Goal: Task Accomplishment & Management: Use online tool/utility

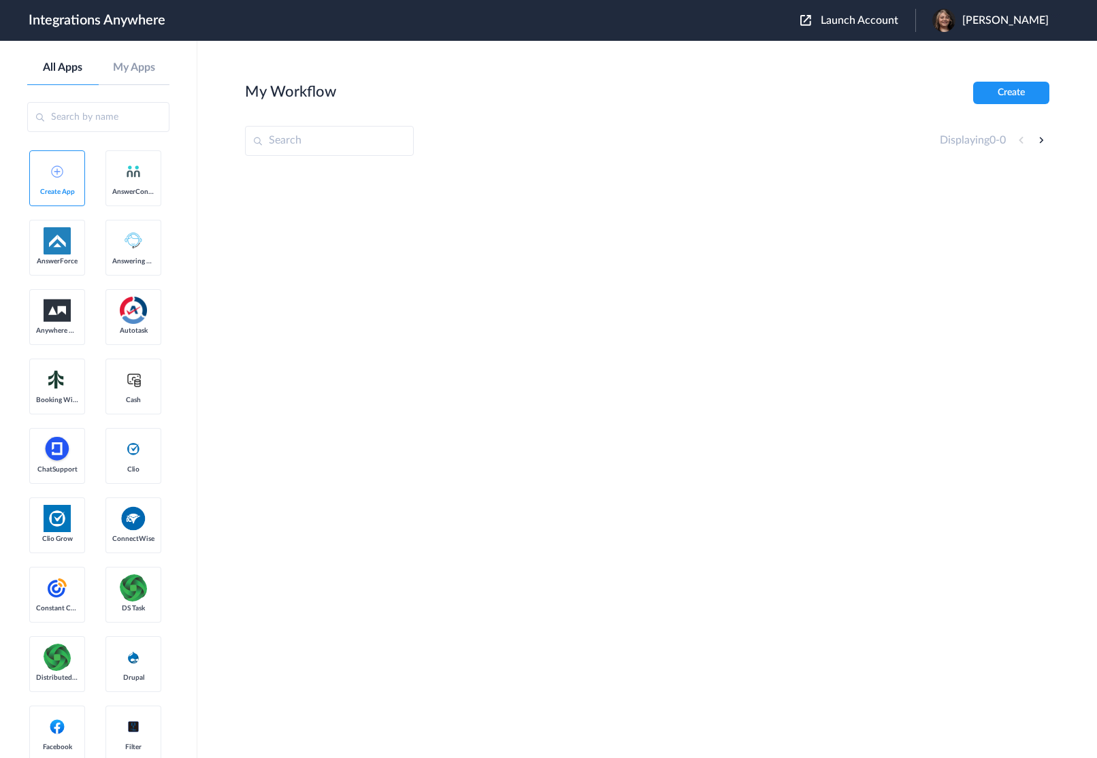
drag, startPoint x: 906, startPoint y: 22, endPoint x: 869, endPoint y: 39, distance: 41.4
click at [898, 22] on span "Launch Account" at bounding box center [859, 20] width 78 height 11
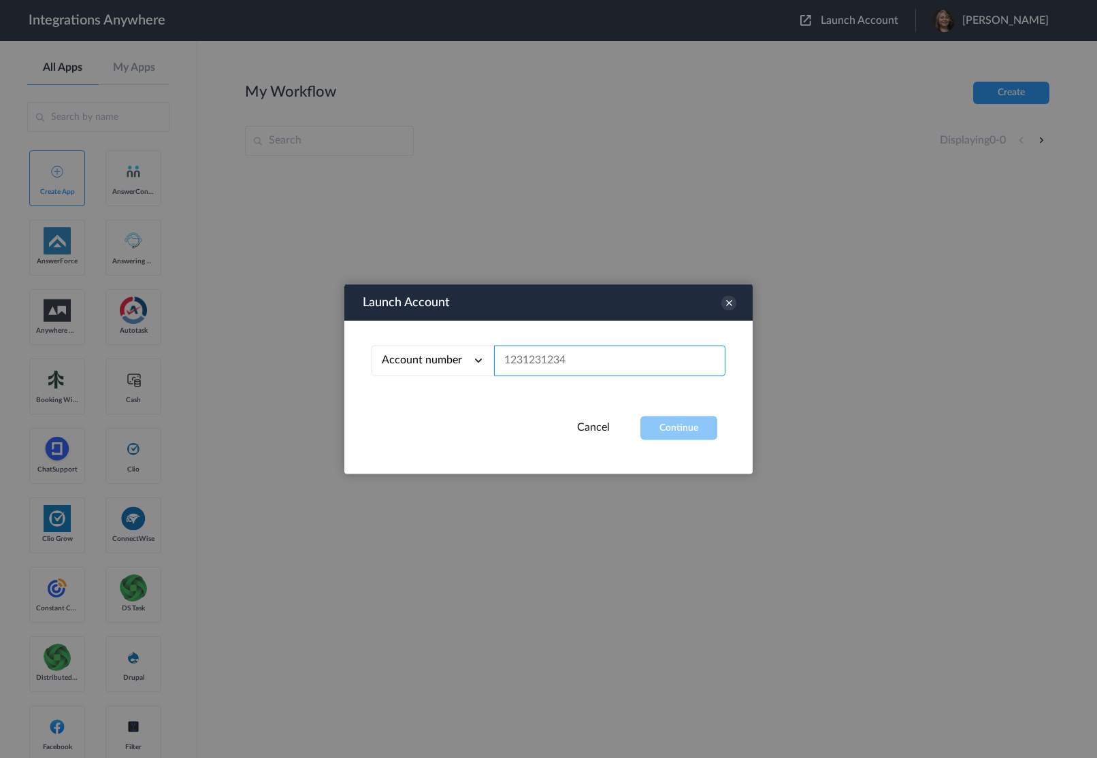
click at [606, 365] on input "text" at bounding box center [609, 361] width 231 height 31
paste input "9862364266"
type input "9862364266"
click at [679, 435] on button "Continue" at bounding box center [678, 428] width 77 height 24
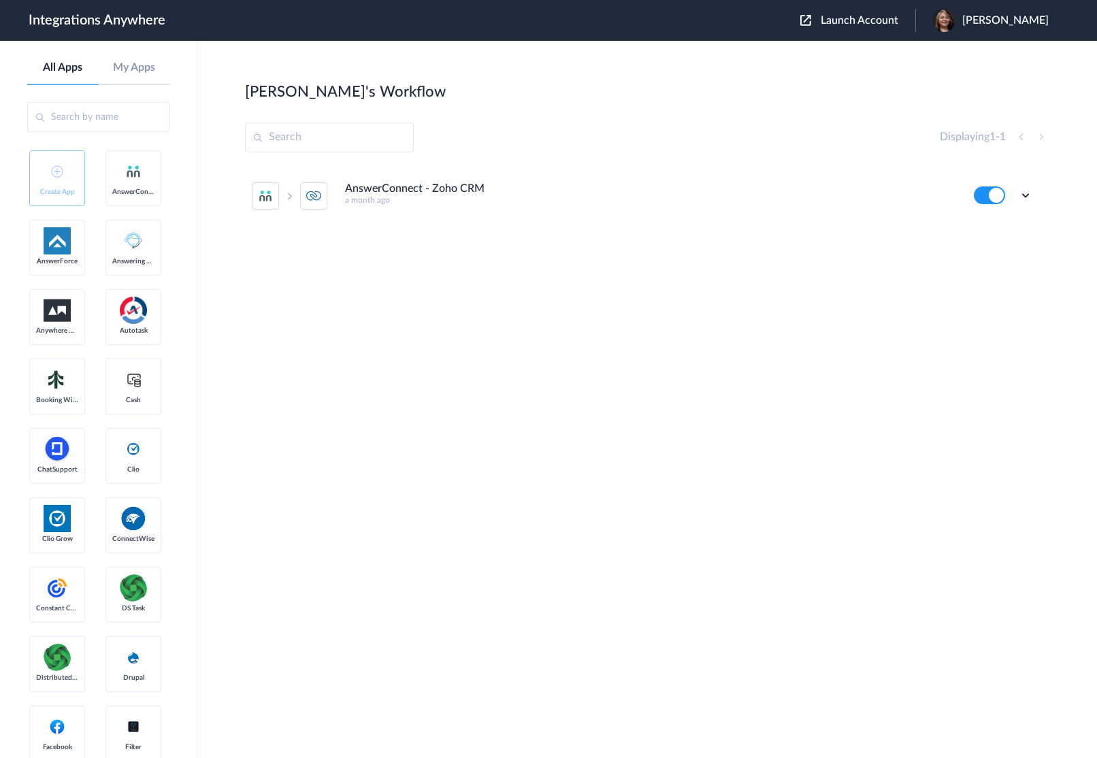
click at [461, 193] on h4 "AnswerConnect - Zoho CRM" at bounding box center [414, 188] width 139 height 13
click at [1020, 196] on icon at bounding box center [1025, 195] width 14 height 14
click at [993, 252] on link "Task history" at bounding box center [986, 252] width 65 height 10
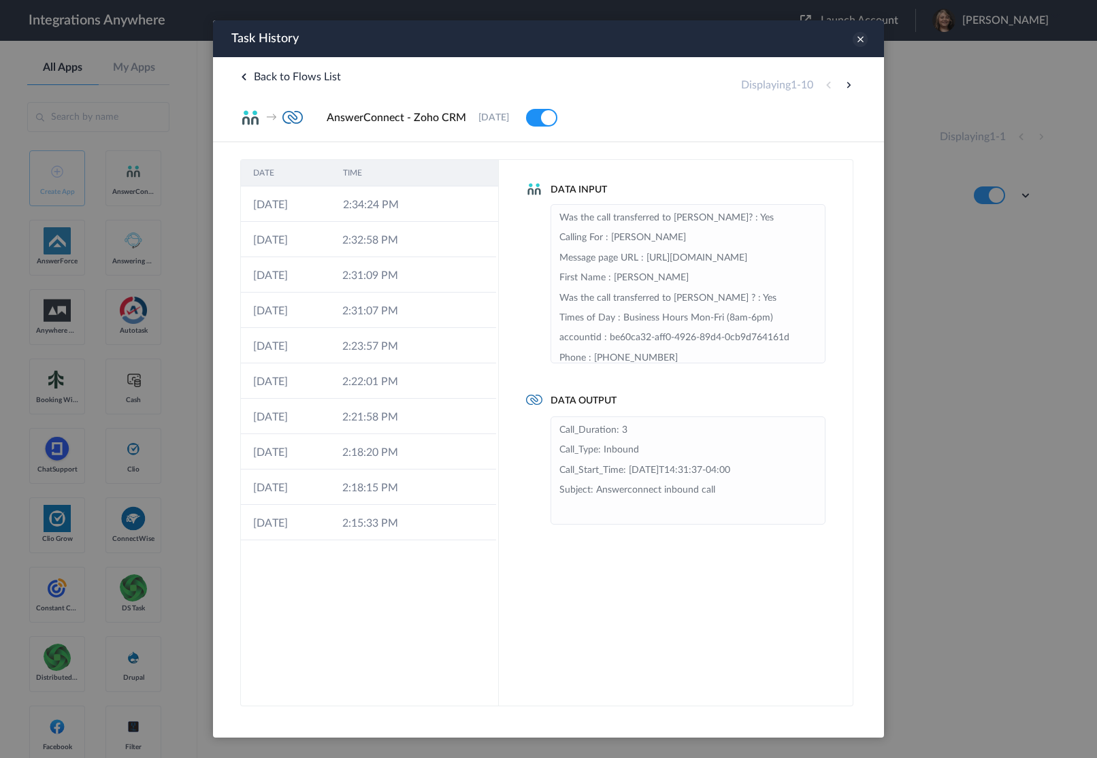
click at [861, 32] on icon at bounding box center [859, 39] width 15 height 15
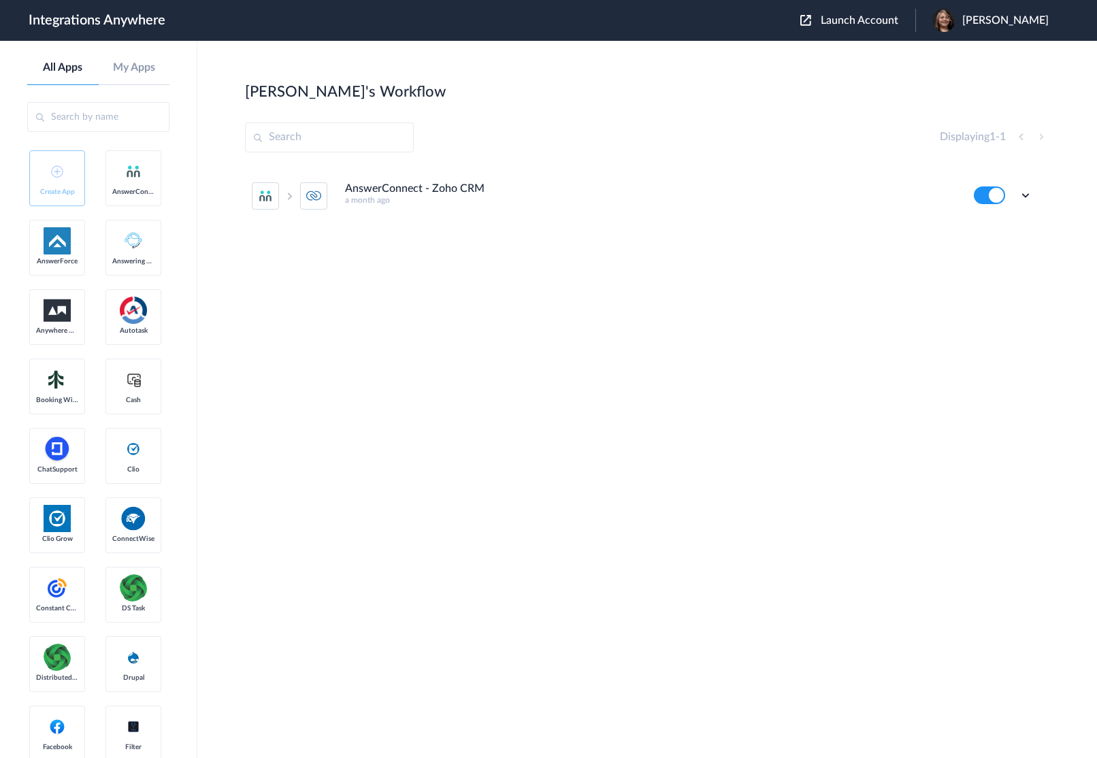
click at [657, 177] on li "AnswerConnect - Zoho CRM a month ago Edit Task history Delete" at bounding box center [642, 196] width 780 height 60
click at [1026, 191] on icon at bounding box center [1025, 195] width 14 height 14
click at [976, 231] on link "Edit" at bounding box center [970, 227] width 33 height 10
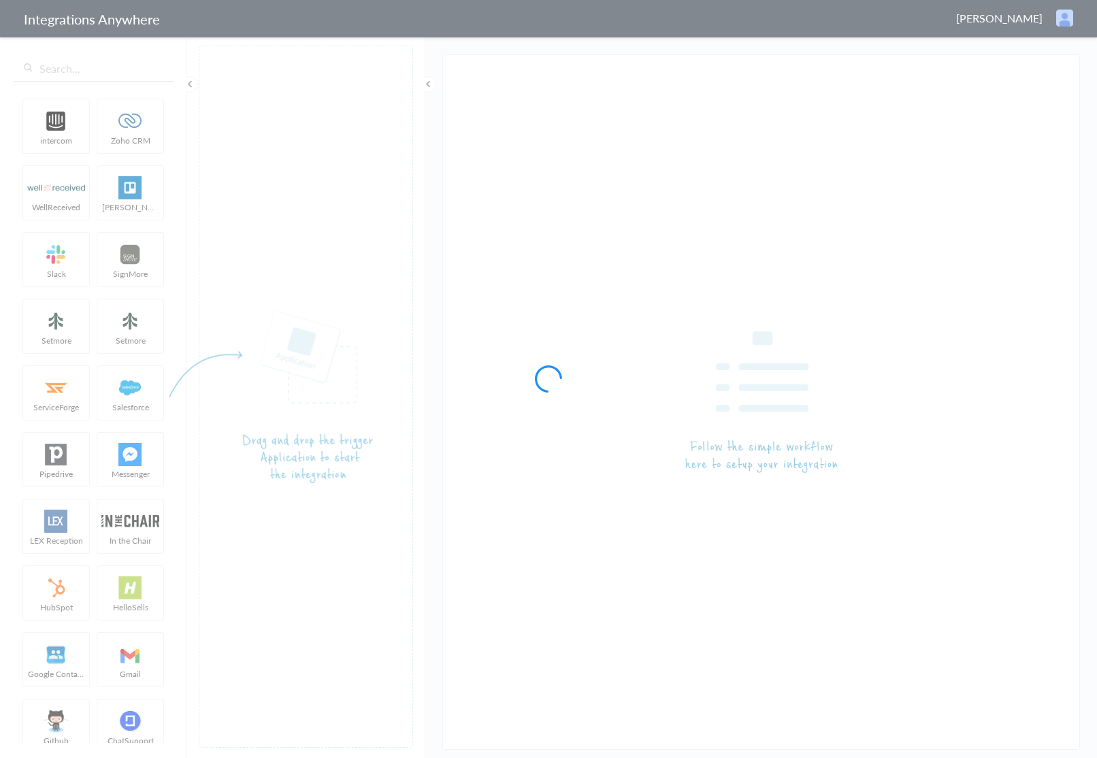
type input "AnswerConnect - Zoho CRM"
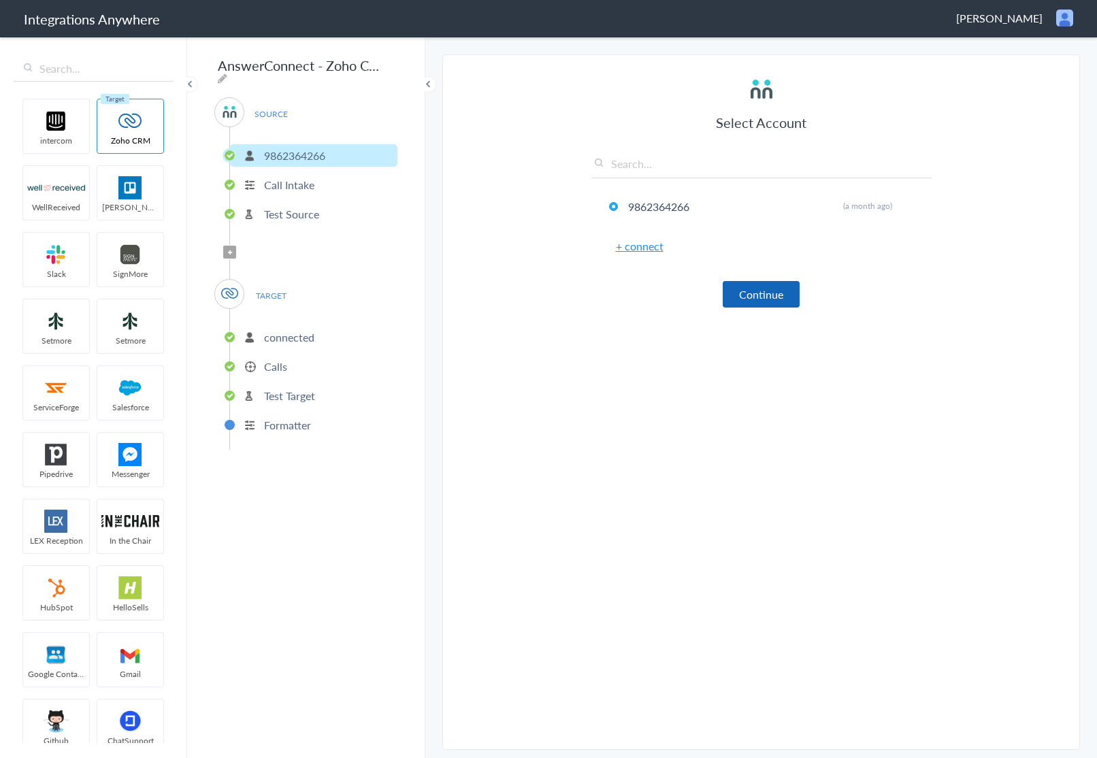
click at [751, 291] on button "Continue" at bounding box center [761, 294] width 77 height 27
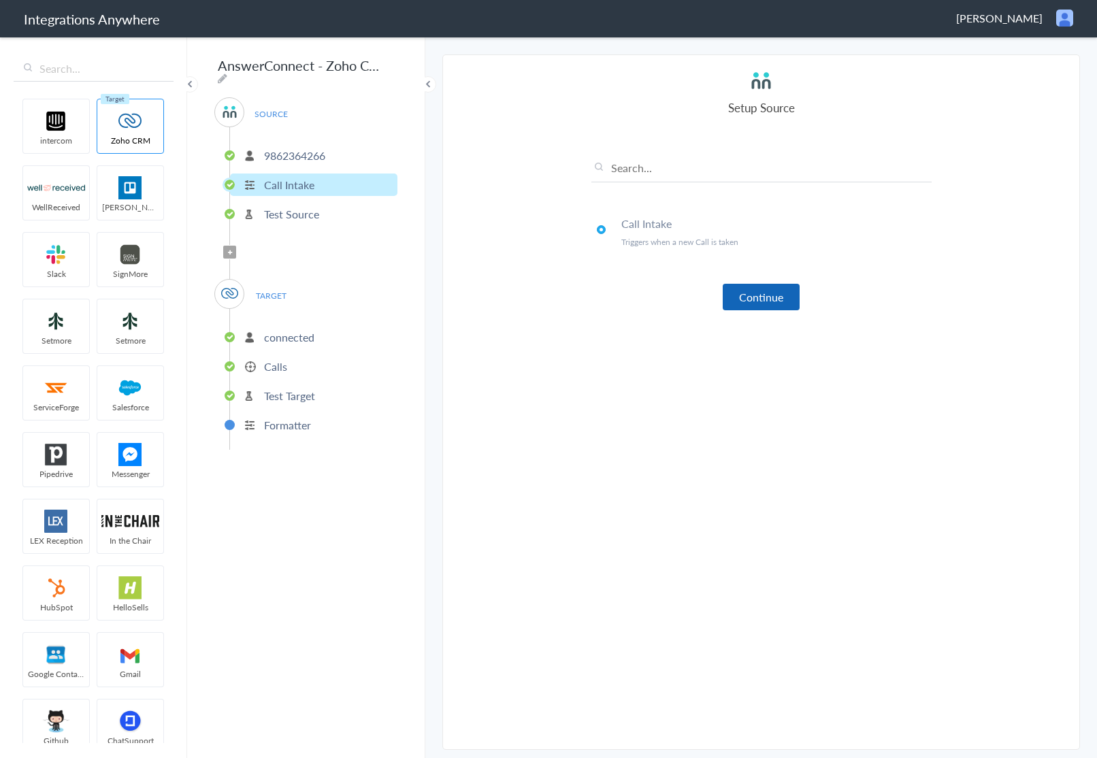
click at [751, 291] on button "Continue" at bounding box center [761, 297] width 77 height 27
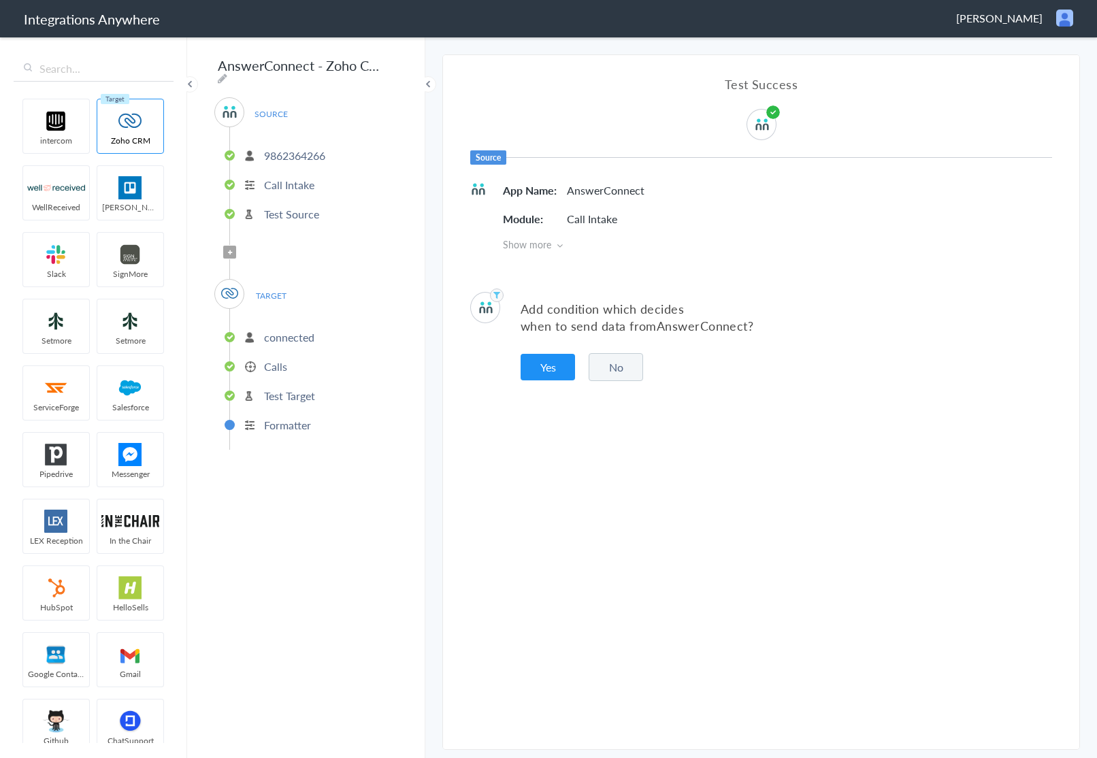
click at [299, 418] on p "Formatter" at bounding box center [287, 425] width 47 height 16
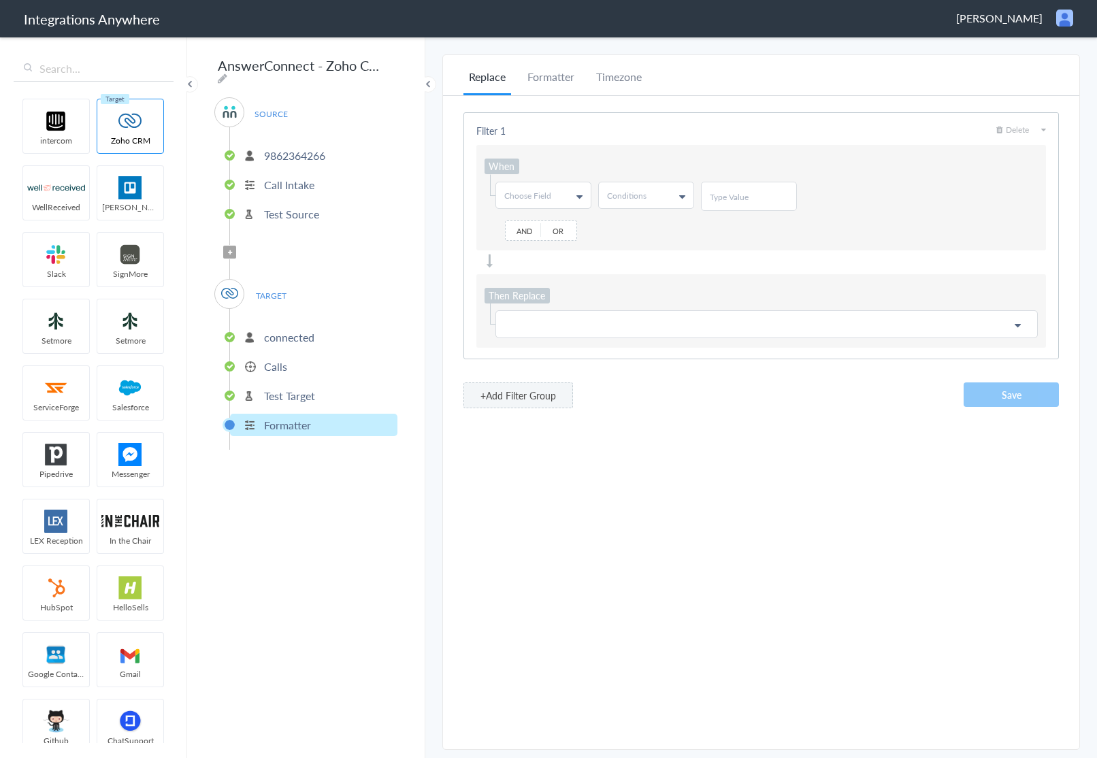
click at [312, 389] on p "Test Target" at bounding box center [289, 396] width 51 height 16
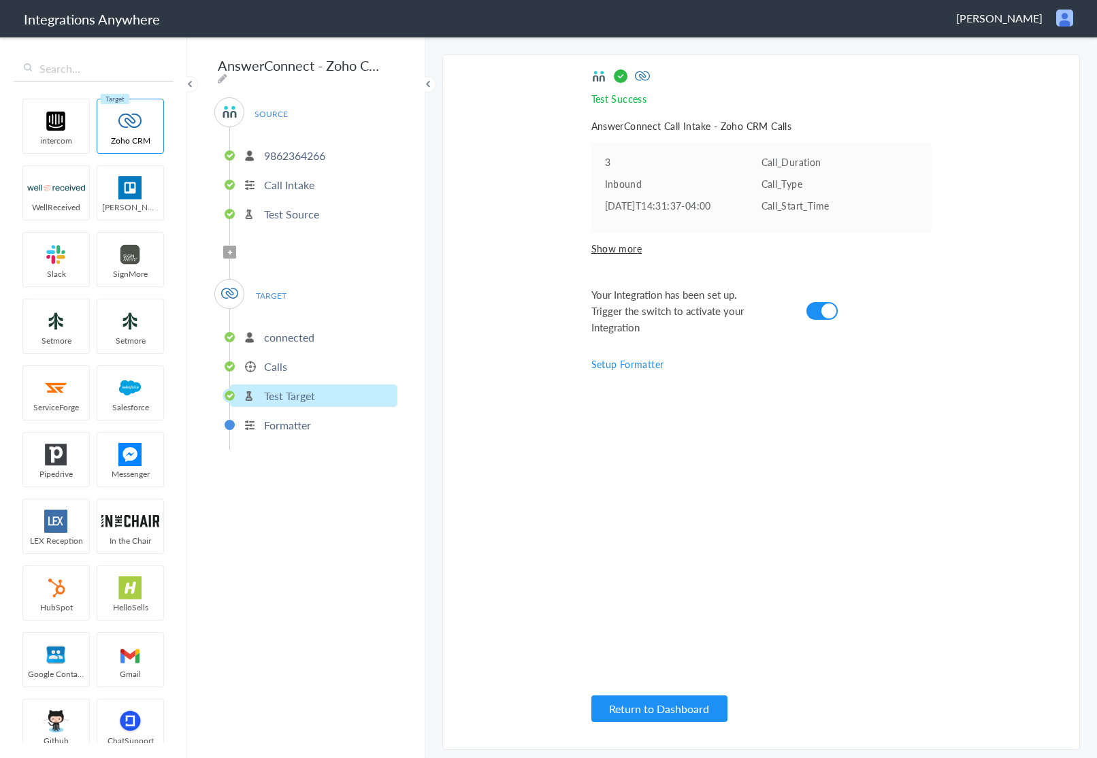
click at [297, 367] on li "Calls" at bounding box center [313, 366] width 167 height 22
